Goal: Obtain resource: Download file/media

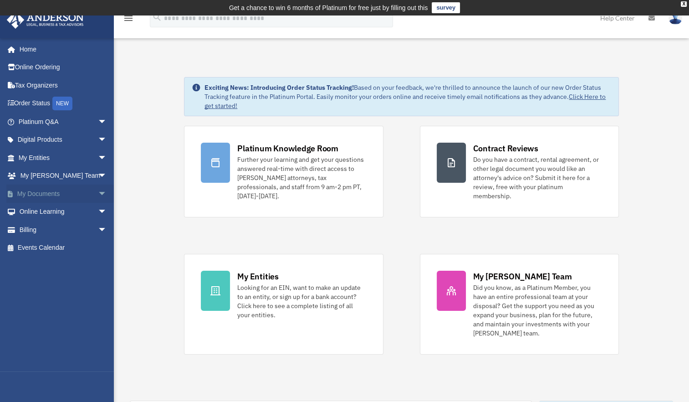
click at [36, 195] on link "My Documents arrow_drop_down" at bounding box center [63, 193] width 114 height 18
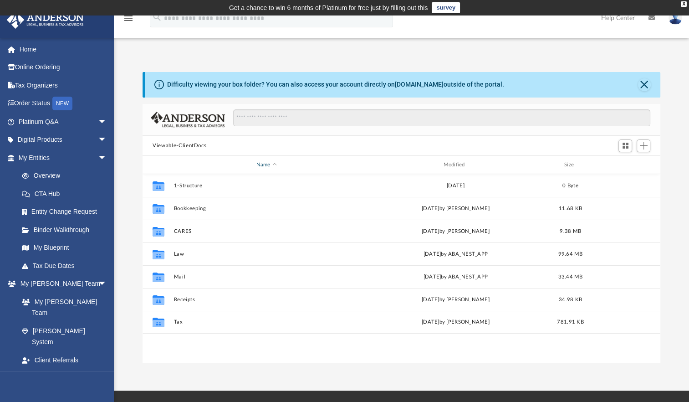
scroll to position [200, 510]
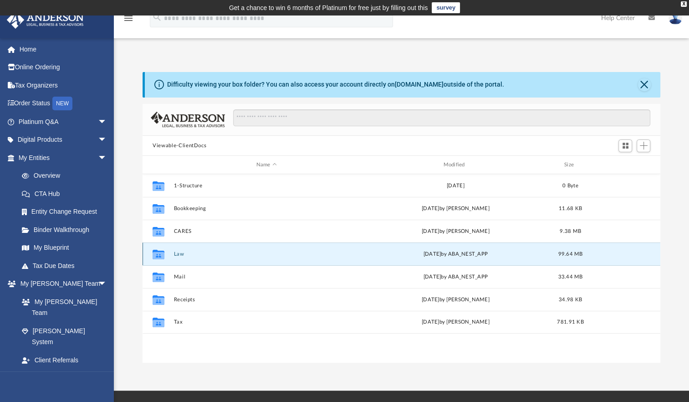
click at [179, 253] on button "Law" at bounding box center [266, 254] width 185 height 6
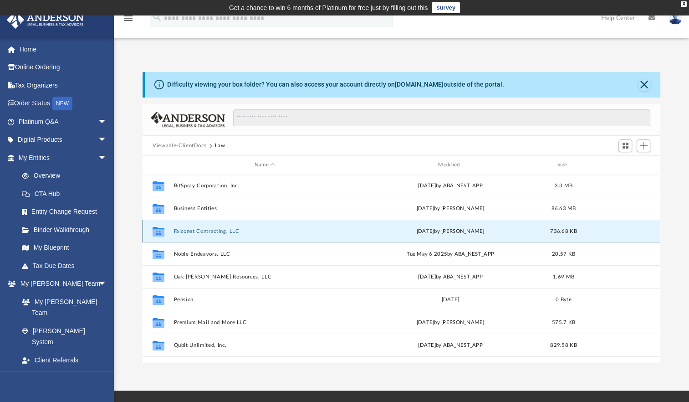
click at [192, 228] on button "Falconet Contracting, LLC" at bounding box center [265, 231] width 182 height 6
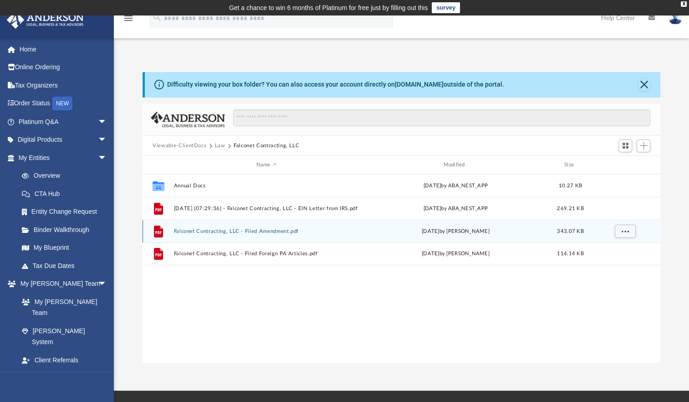
click at [272, 227] on div "File Falconet Contracting, LLC - Filed Amendment.pdf Tue Sep 2 2025 by Jasmine …" at bounding box center [402, 231] width 518 height 23
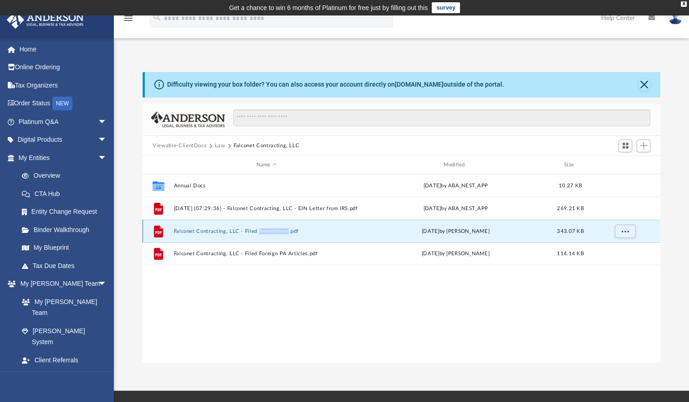
click at [272, 227] on div "File Falconet Contracting, LLC - Filed Amendment.pdf Tue Sep 2 2025 by Jasmine …" at bounding box center [402, 231] width 518 height 23
click at [180, 230] on button "Falconet Contracting, LLC - Filed Amendment.pdf" at bounding box center [266, 231] width 185 height 6
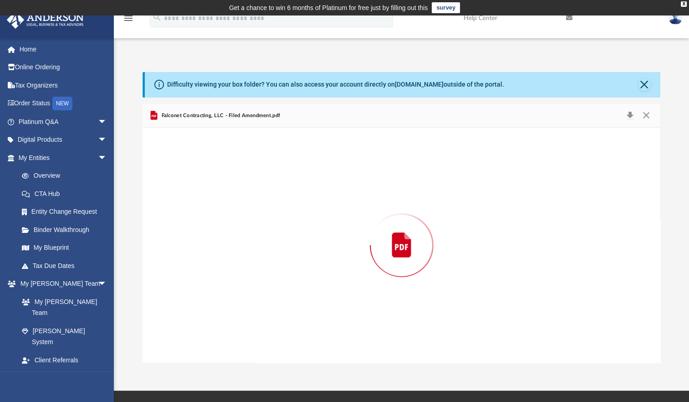
click at [180, 230] on div "Preview" at bounding box center [402, 245] width 518 height 235
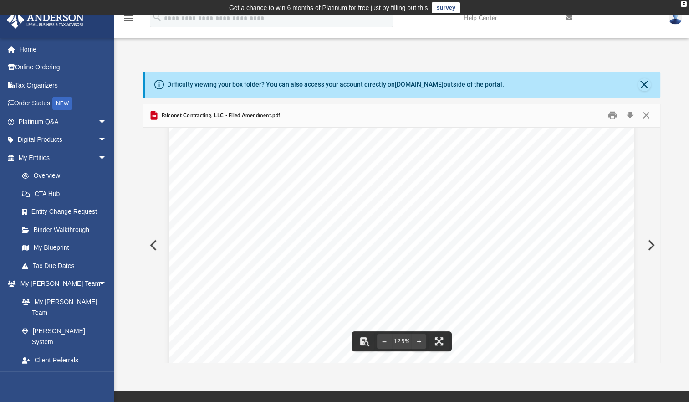
scroll to position [243, 0]
click at [641, 113] on button "Close" at bounding box center [646, 115] width 16 height 14
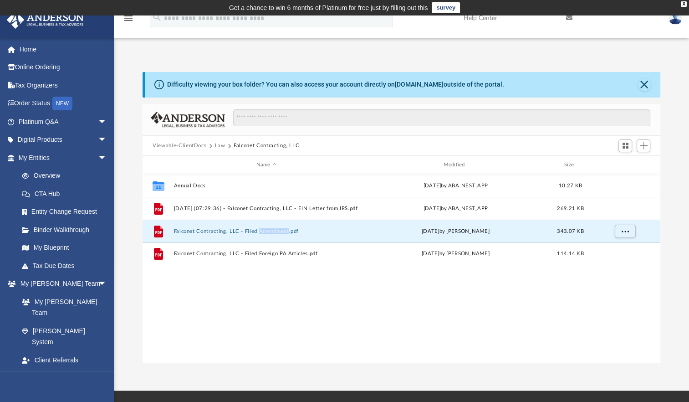
click at [671, 21] on img at bounding box center [676, 17] width 14 height 13
click at [453, 54] on div "Difficulty viewing your box folder? You can also access your account directly o…" at bounding box center [401, 208] width 575 height 310
